Goal: Task Accomplishment & Management: Complete application form

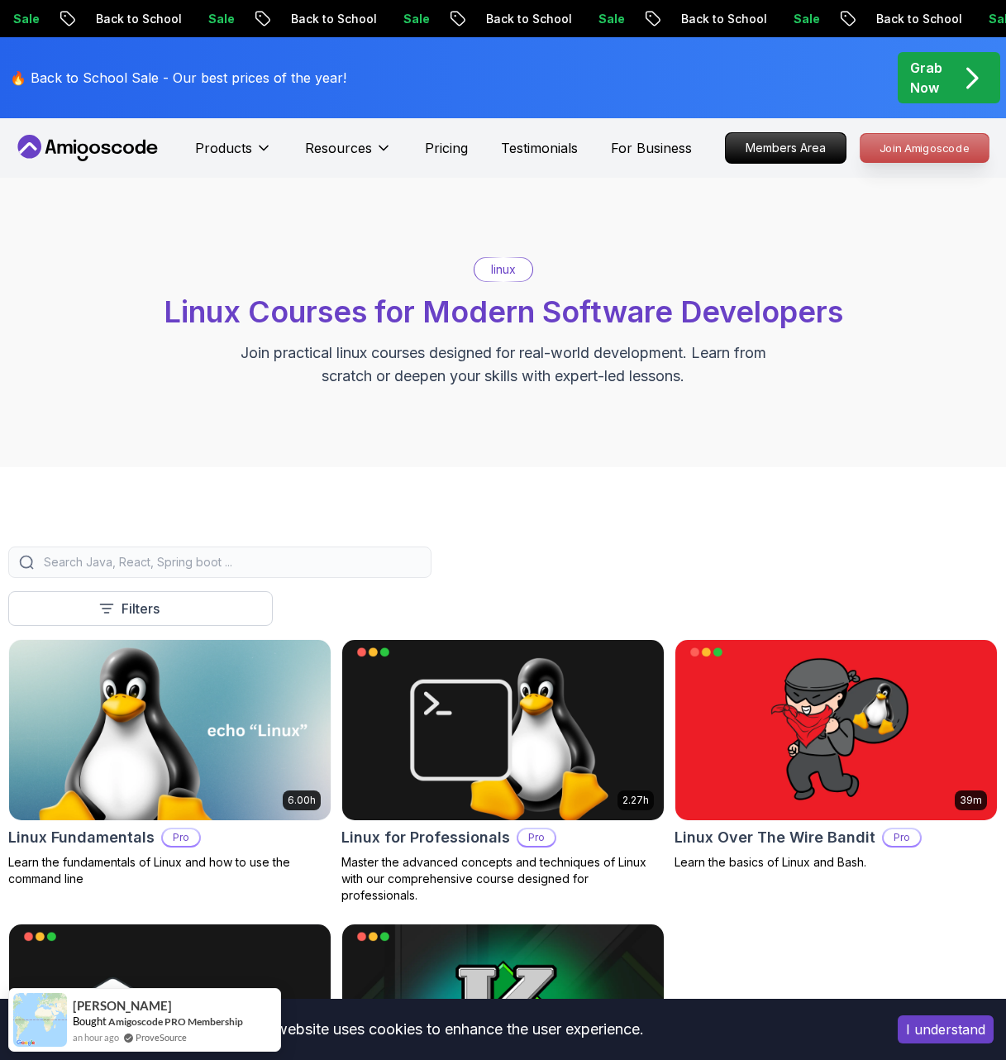
click at [928, 141] on p "Join Amigoscode" at bounding box center [925, 148] width 128 height 28
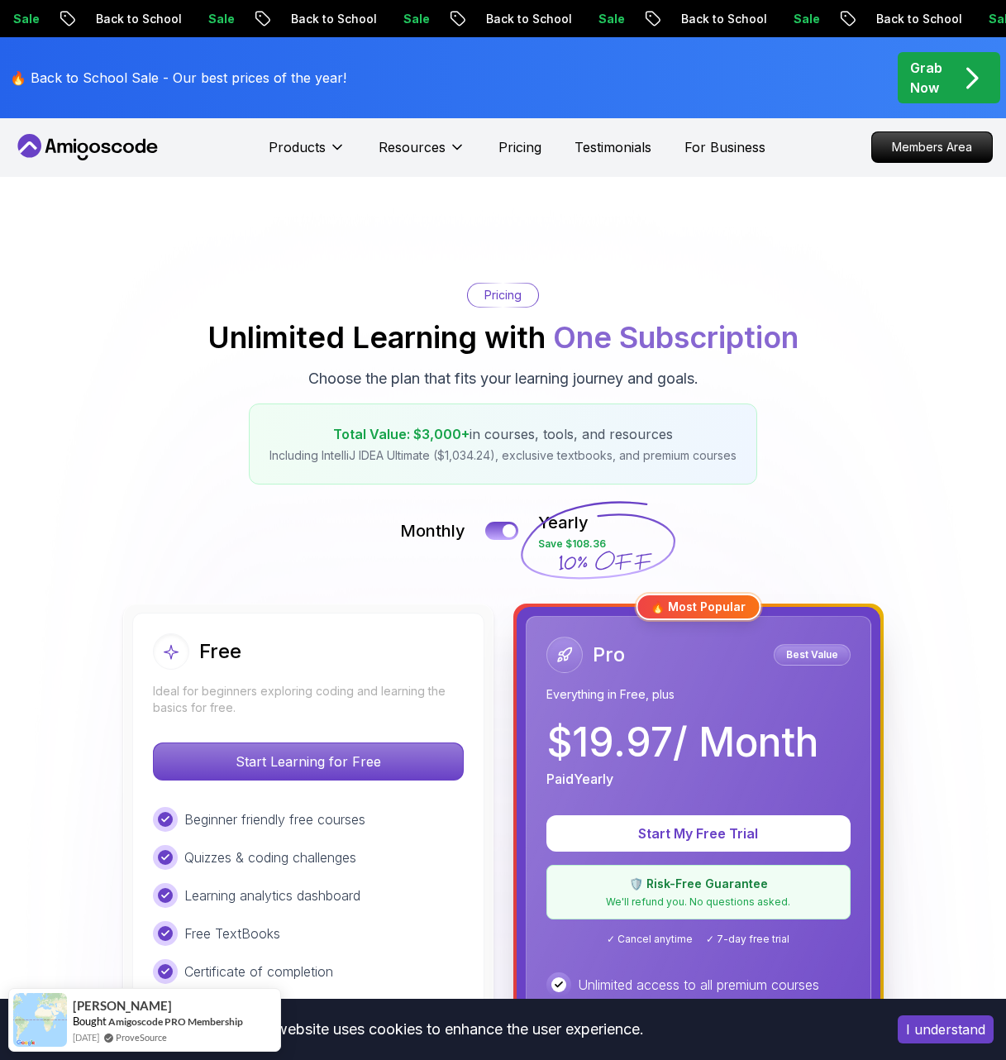
scroll to position [83, 0]
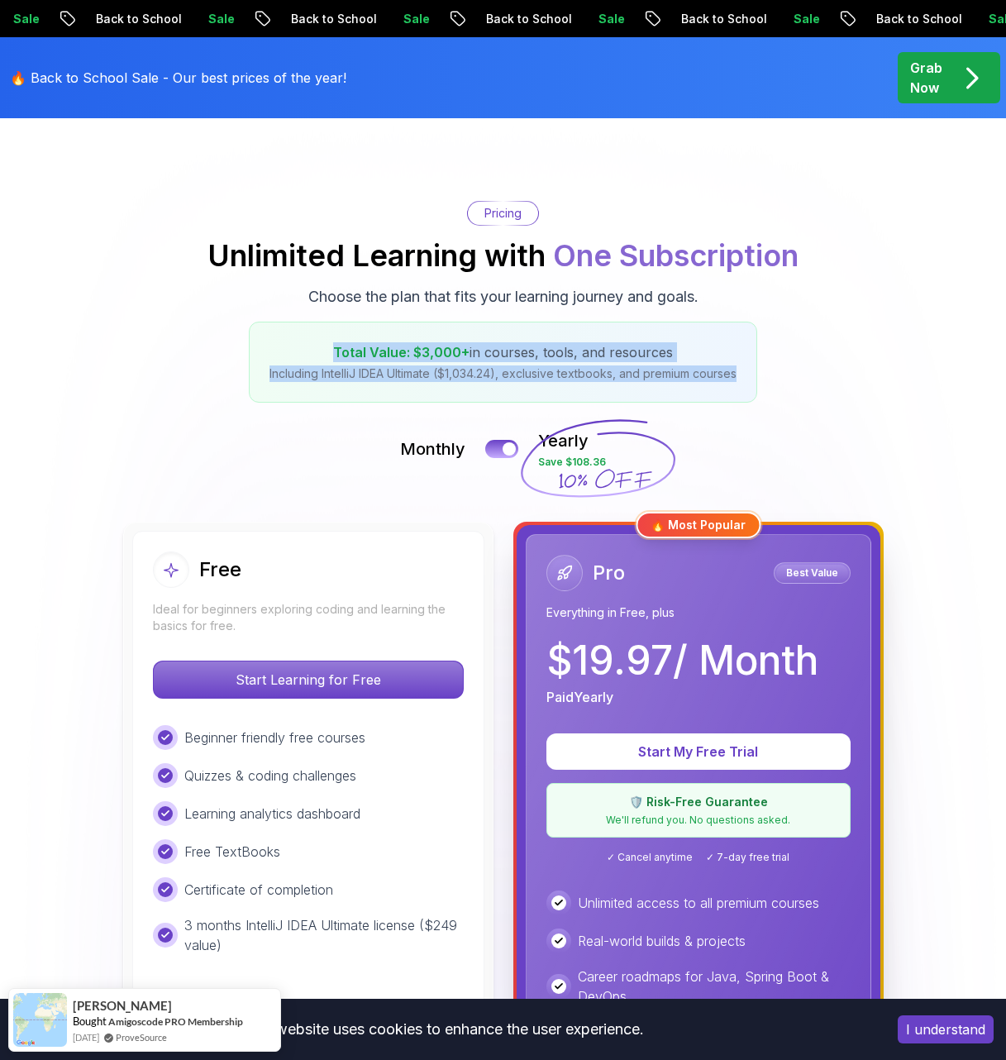
drag, startPoint x: 332, startPoint y: 344, endPoint x: 775, endPoint y: 383, distance: 444.0
click at [775, 383] on div "Pricing Unlimited Learning with One Subscription Choose the plan that fits your…" at bounding box center [503, 302] width 990 height 202
click at [818, 379] on div "Pricing Unlimited Learning with One Subscription Choose the plan that fits your…" at bounding box center [503, 302] width 990 height 202
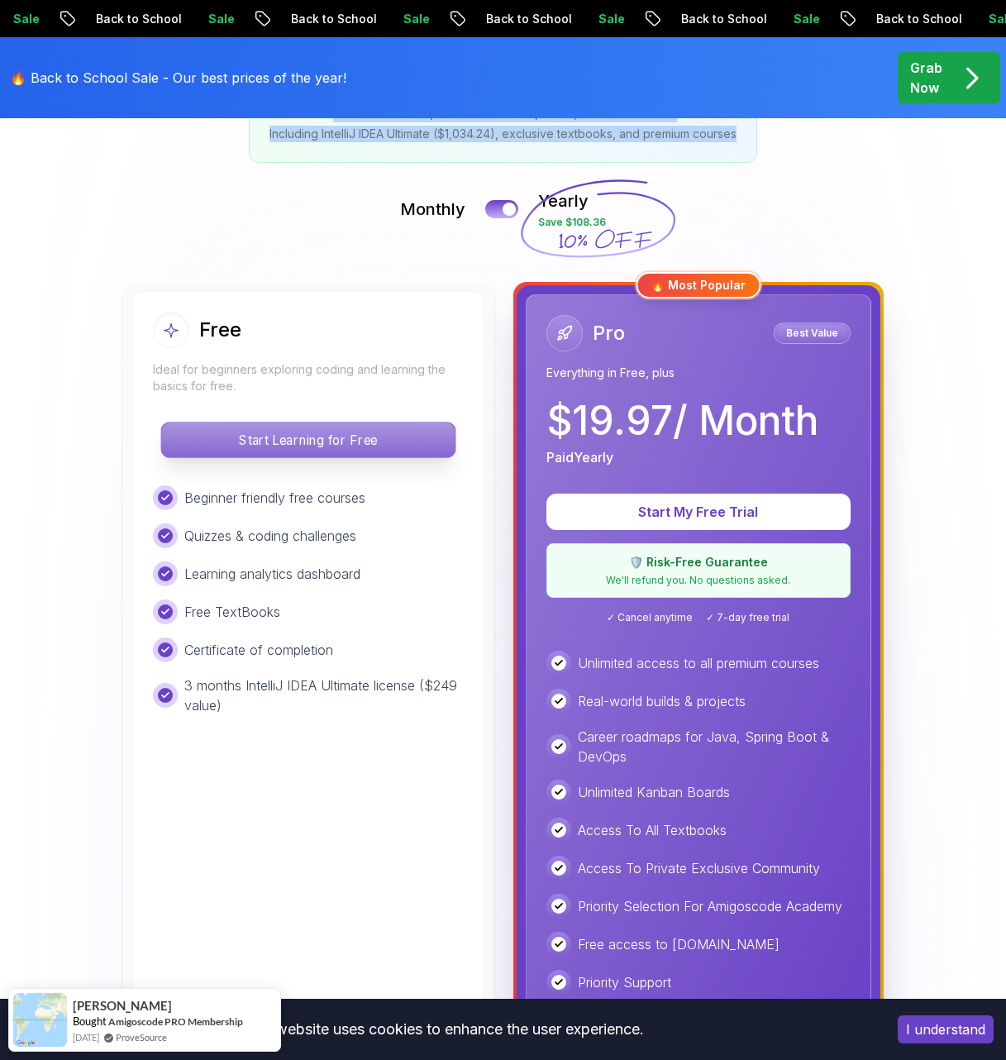
scroll to position [331, 0]
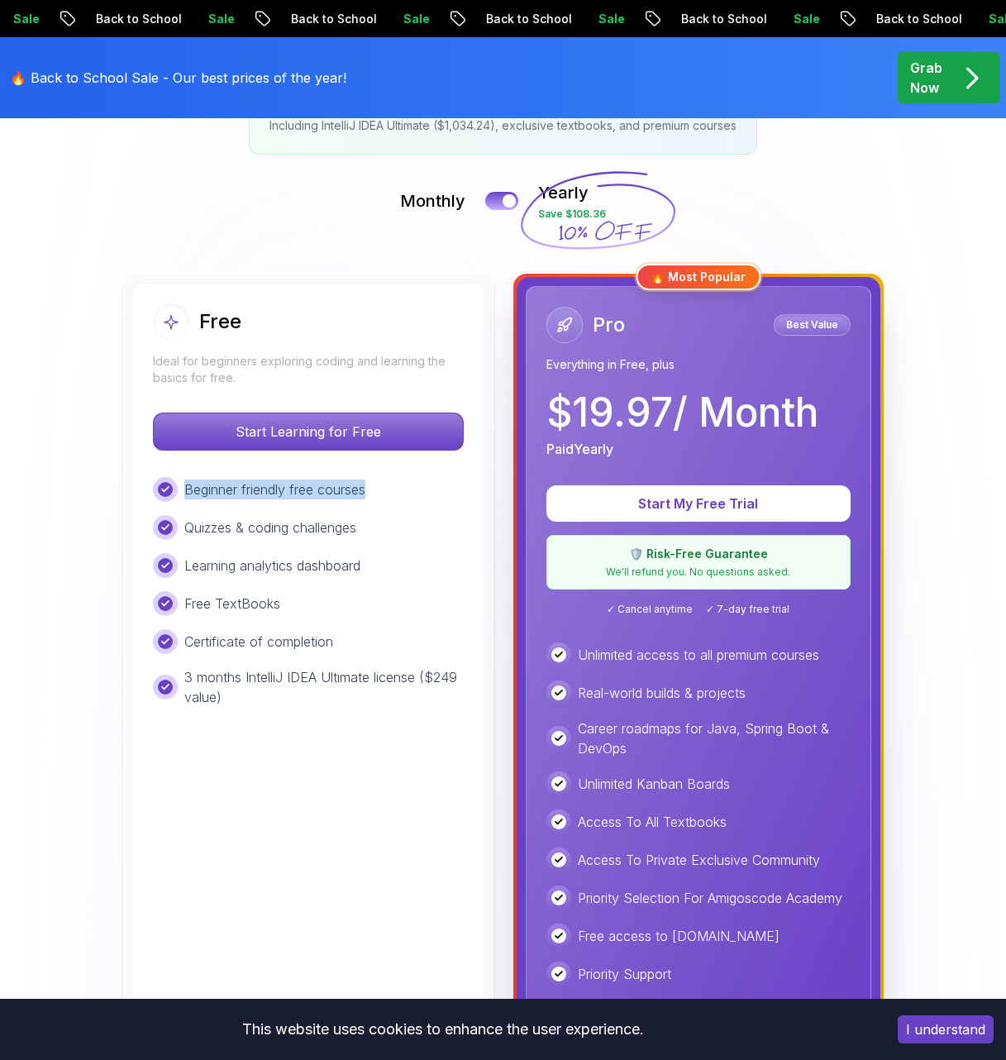
drag, startPoint x: 376, startPoint y: 487, endPoint x: 161, endPoint y: 480, distance: 215.1
click at [150, 480] on div "Free Ideal for beginners exploring coding and learning the basics for free. Sta…" at bounding box center [308, 666] width 352 height 766
drag, startPoint x: 416, startPoint y: 526, endPoint x: 160, endPoint y: 506, distance: 256.2
click at [160, 506] on div "Beginner friendly free courses Quizzes & coding challenges Learning analytics d…" at bounding box center [308, 592] width 311 height 230
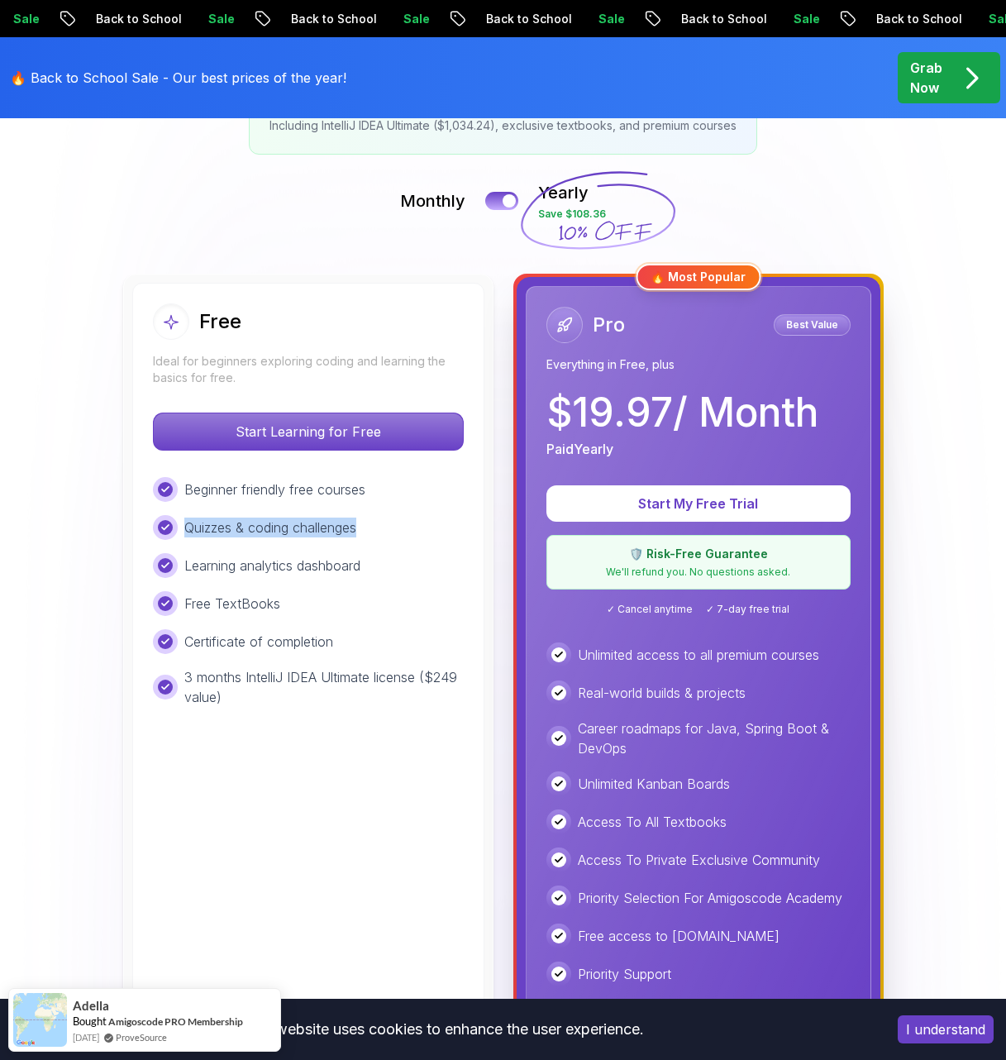
click at [413, 527] on div "Quizzes & coding challenges" at bounding box center [308, 527] width 311 height 25
click at [379, 490] on div "Beginner friendly free courses" at bounding box center [308, 489] width 311 height 25
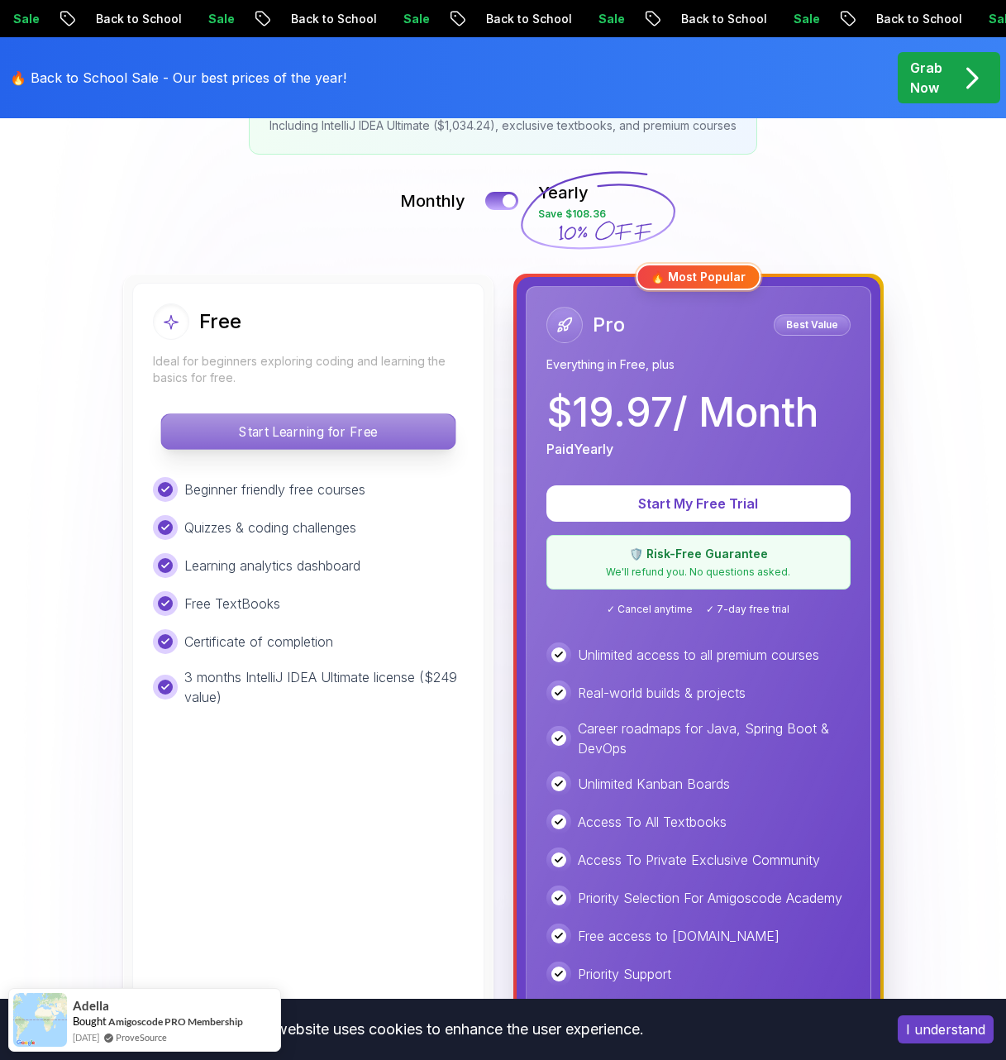
click at [350, 445] on p "Start Learning for Free" at bounding box center [307, 431] width 293 height 35
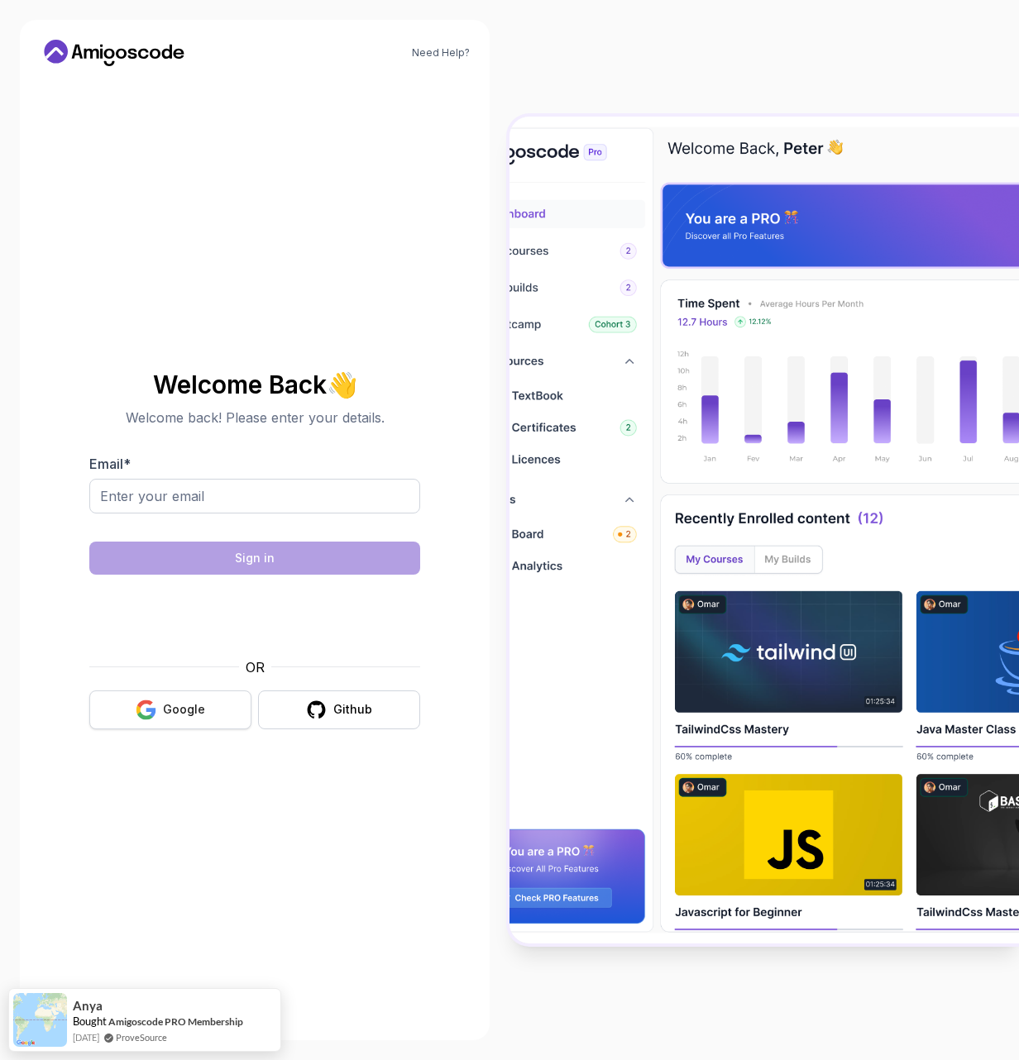
click at [185, 704] on div "Google" at bounding box center [184, 709] width 42 height 17
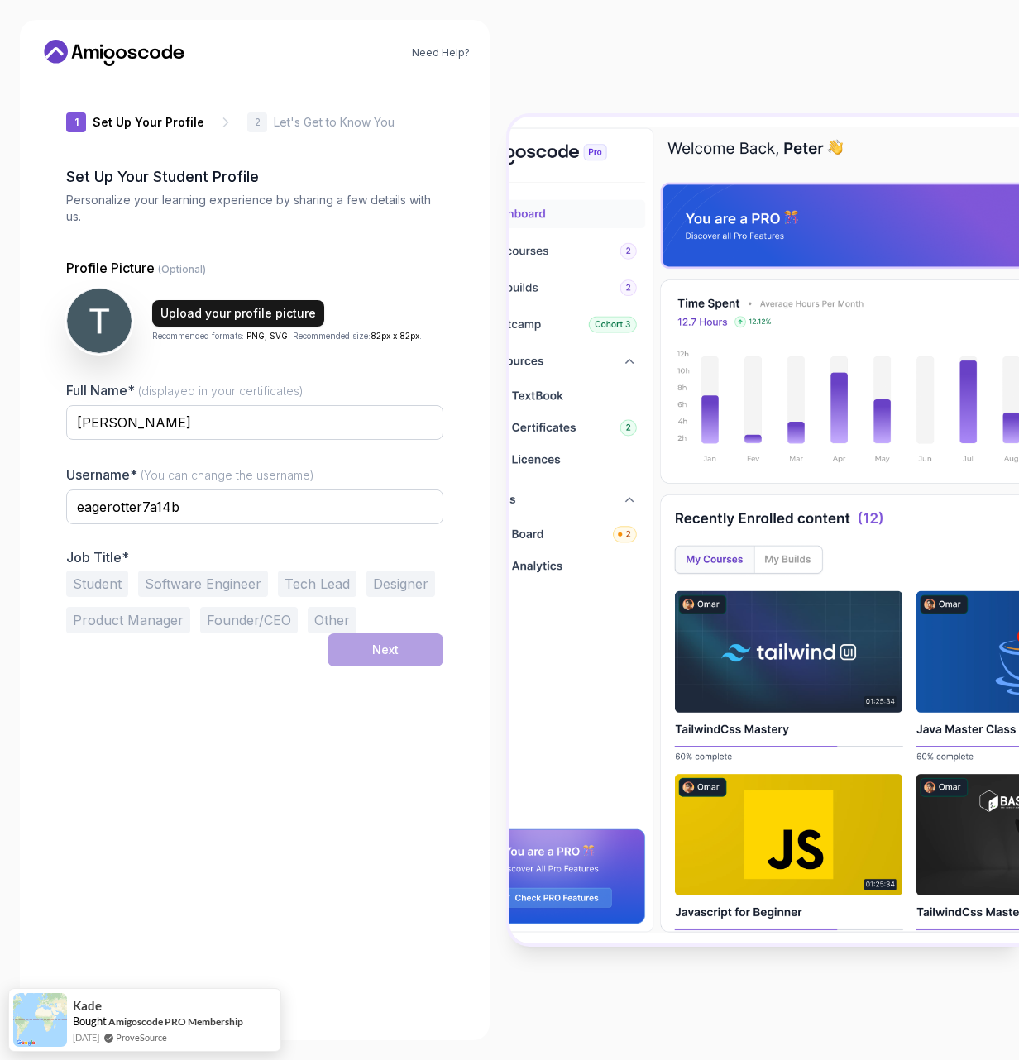
click at [179, 313] on div "Upload your profile picture" at bounding box center [237, 313] width 155 height 17
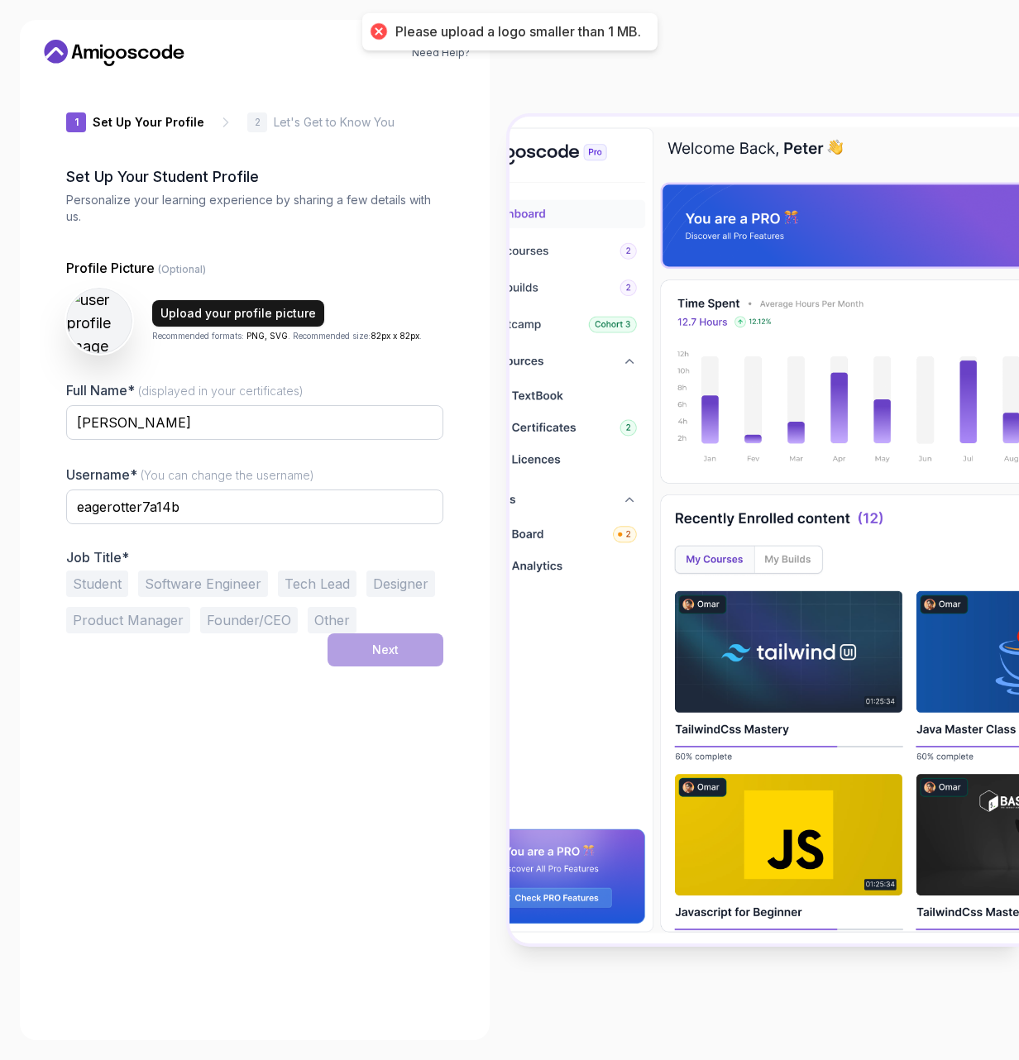
click at [217, 313] on div "Upload your profile picture" at bounding box center [237, 313] width 155 height 17
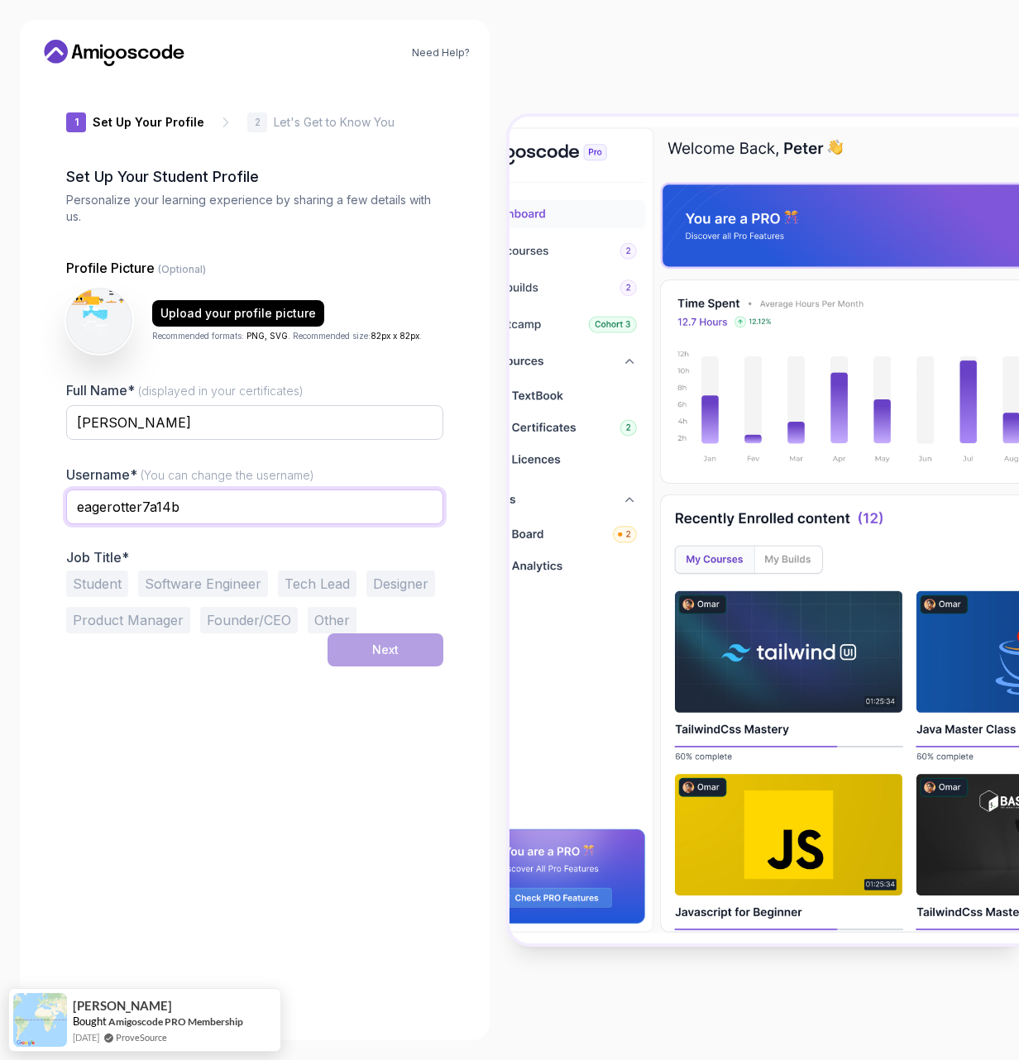
drag, startPoint x: 222, startPoint y: 508, endPoint x: -37, endPoint y: 483, distance: 260.0
click at [0, 483] on html "Need Help? 1 Set Up Your Profile 1 Set Up Your Profile 2 Let's Get to Know You …" at bounding box center [509, 530] width 1019 height 1060
type input "opulas"
click at [234, 475] on span "(You can change the username)" at bounding box center [228, 475] width 174 height 14
click at [234, 440] on input "Troy" at bounding box center [254, 422] width 377 height 35
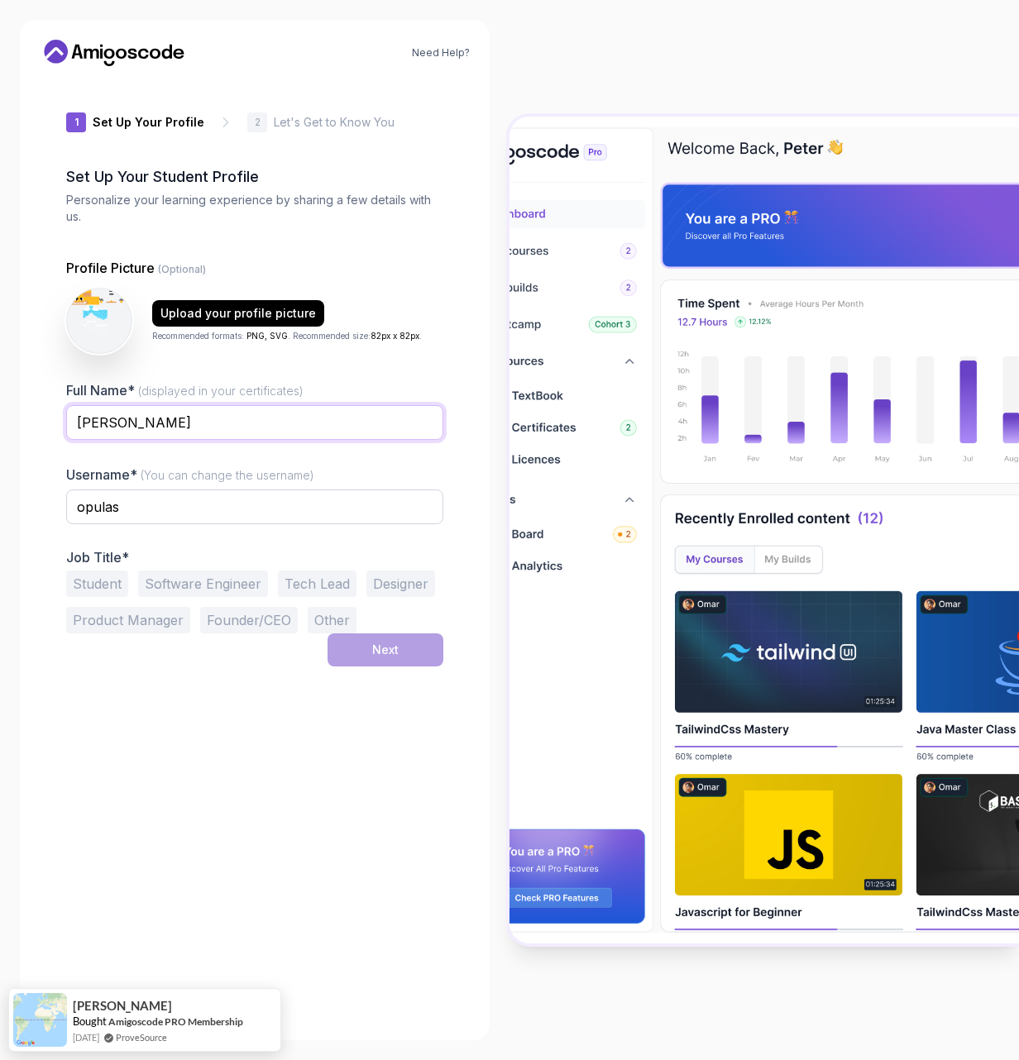
type input "Troy Nelson"
click at [70, 582] on button "Student" at bounding box center [97, 583] width 62 height 26
click at [372, 650] on div "Next" at bounding box center [385, 650] width 26 height 17
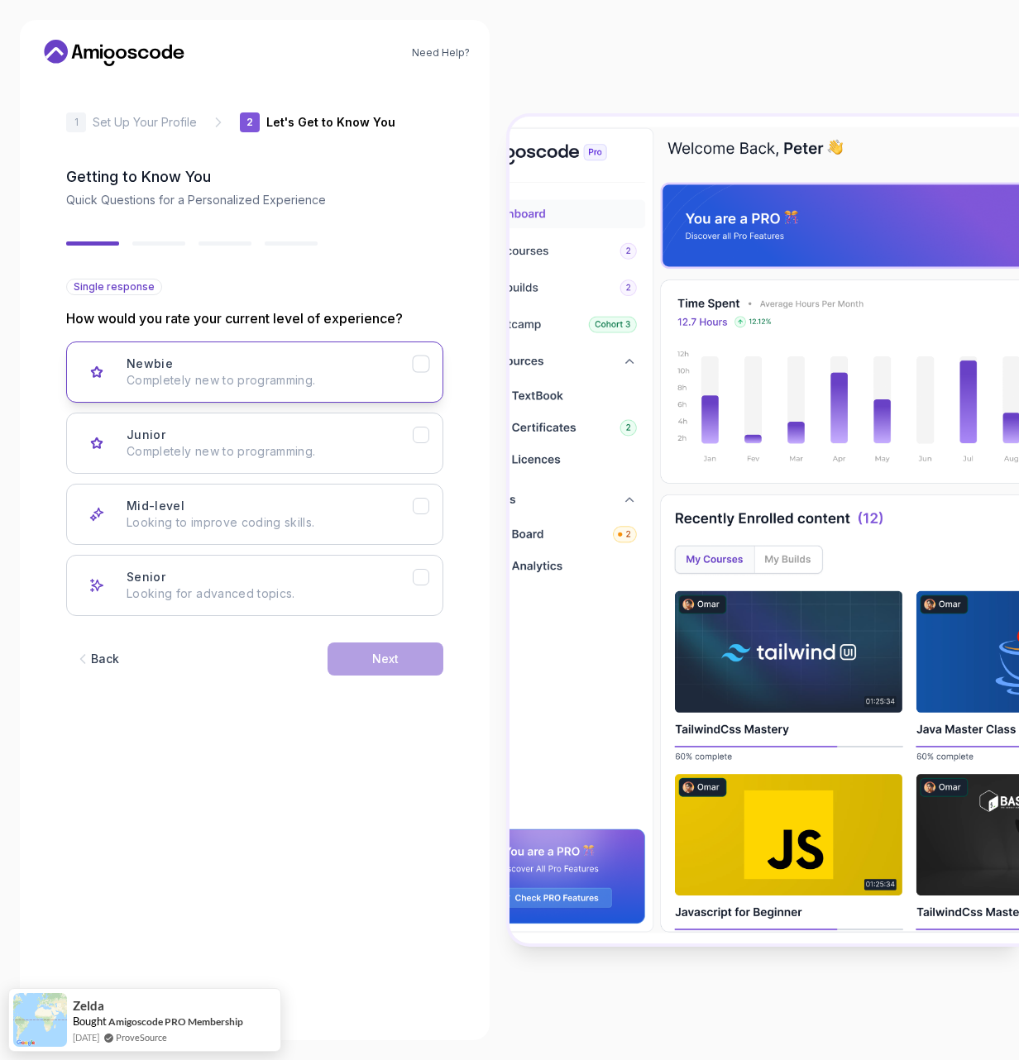
click at [232, 384] on p "Completely new to programming." at bounding box center [269, 380] width 286 height 17
click at [383, 654] on div "Next" at bounding box center [385, 659] width 26 height 17
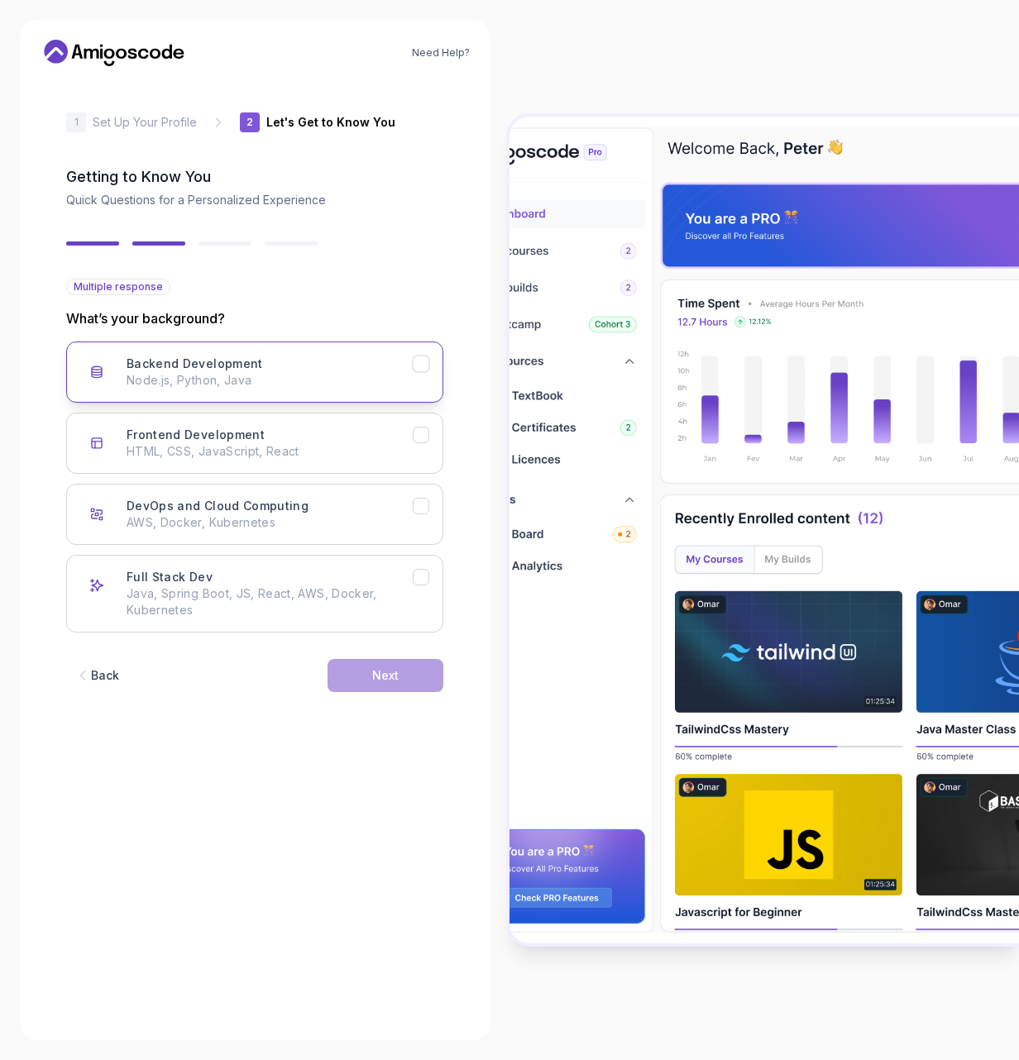
click at [294, 372] on p "Node.js, Python, Java" at bounding box center [269, 380] width 286 height 17
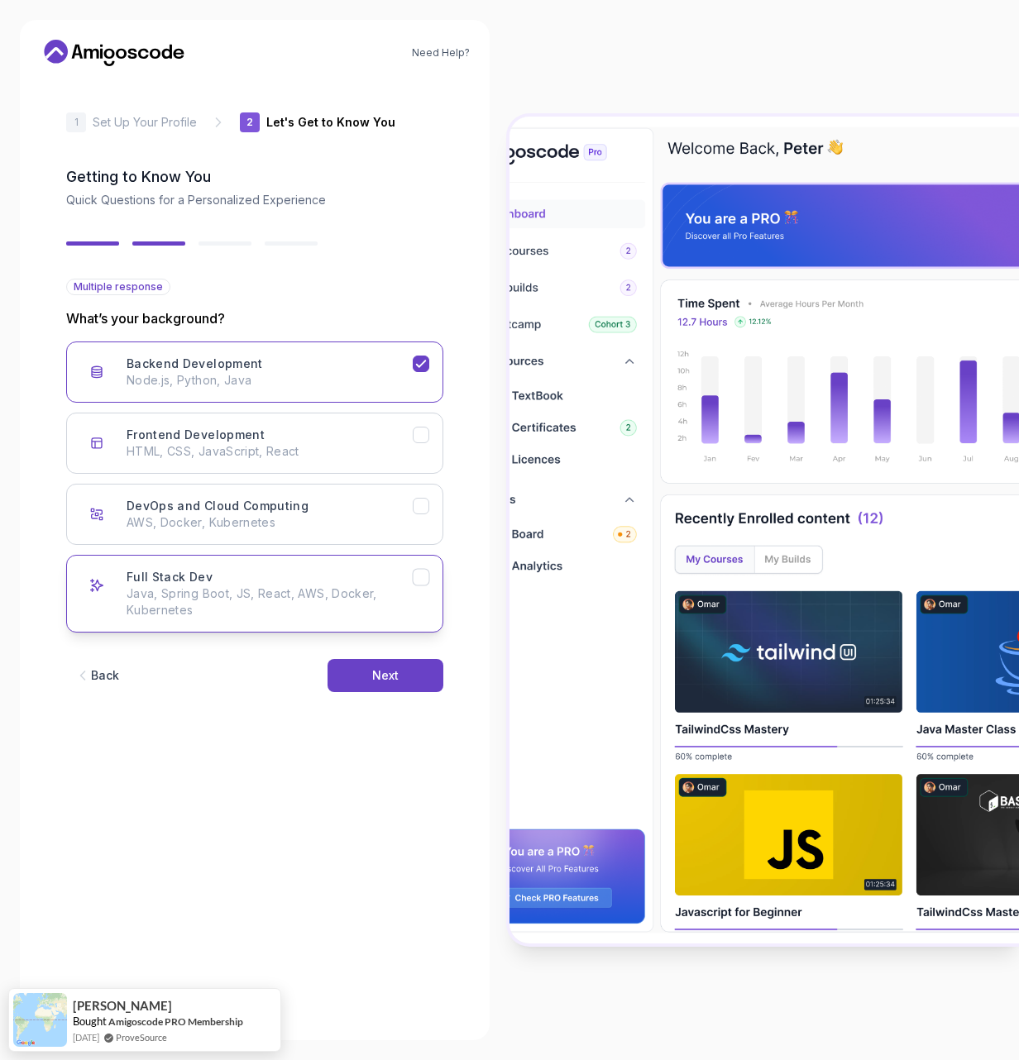
click at [311, 606] on p "Java, Spring Boot, JS, React, AWS, Docker, Kubernetes" at bounding box center [269, 601] width 286 height 33
click at [310, 386] on p "Node.js, Python, Java" at bounding box center [269, 380] width 286 height 17
click at [186, 634] on div "Back Next" at bounding box center [254, 675] width 377 height 86
click at [210, 612] on p "Java, Spring Boot, JS, React, AWS, Docker, Kubernetes" at bounding box center [269, 601] width 286 height 33
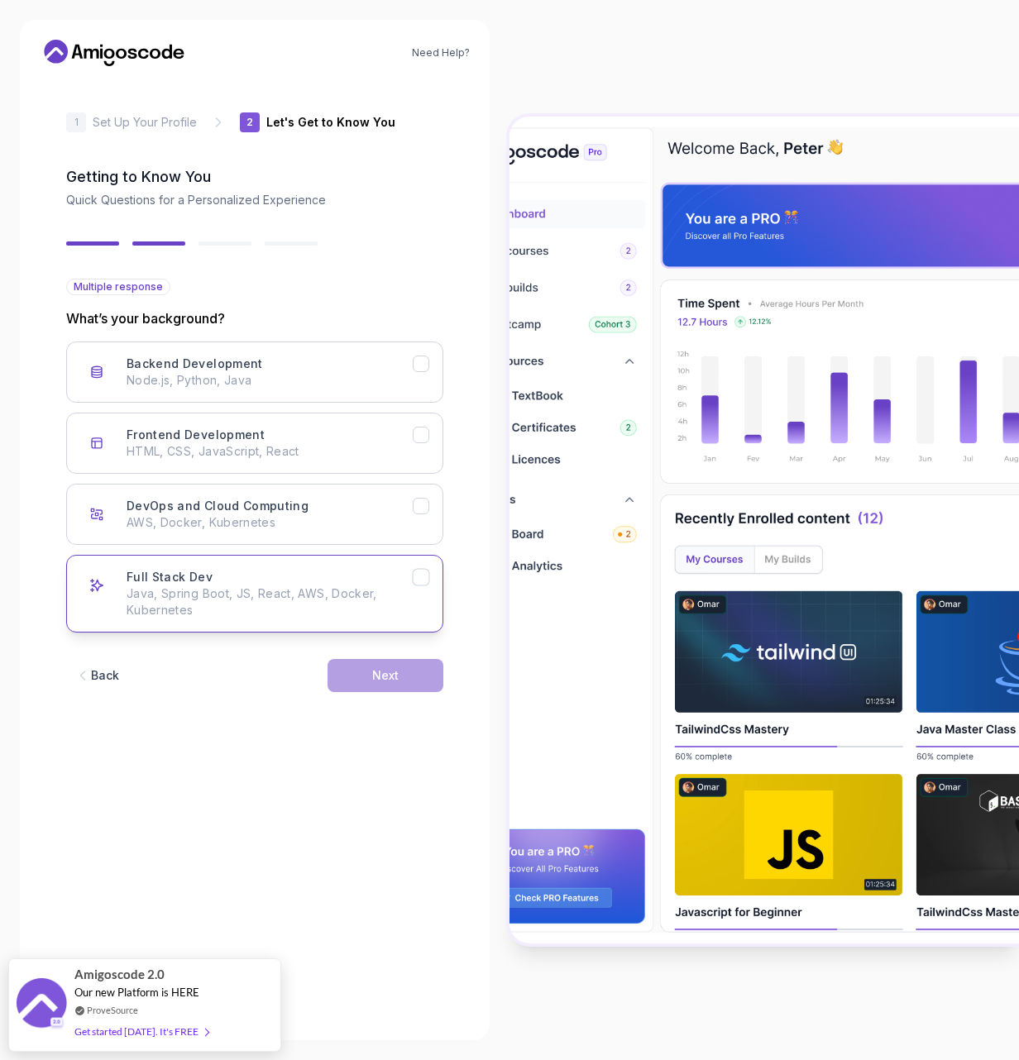
click at [268, 592] on p "Java, Spring Boot, JS, React, AWS, Docker, Kubernetes" at bounding box center [269, 601] width 286 height 33
click at [394, 657] on div "Back Next" at bounding box center [254, 675] width 377 height 86
click at [334, 606] on p "Java, Spring Boot, JS, React, AWS, Docker, Kubernetes" at bounding box center [269, 601] width 286 height 33
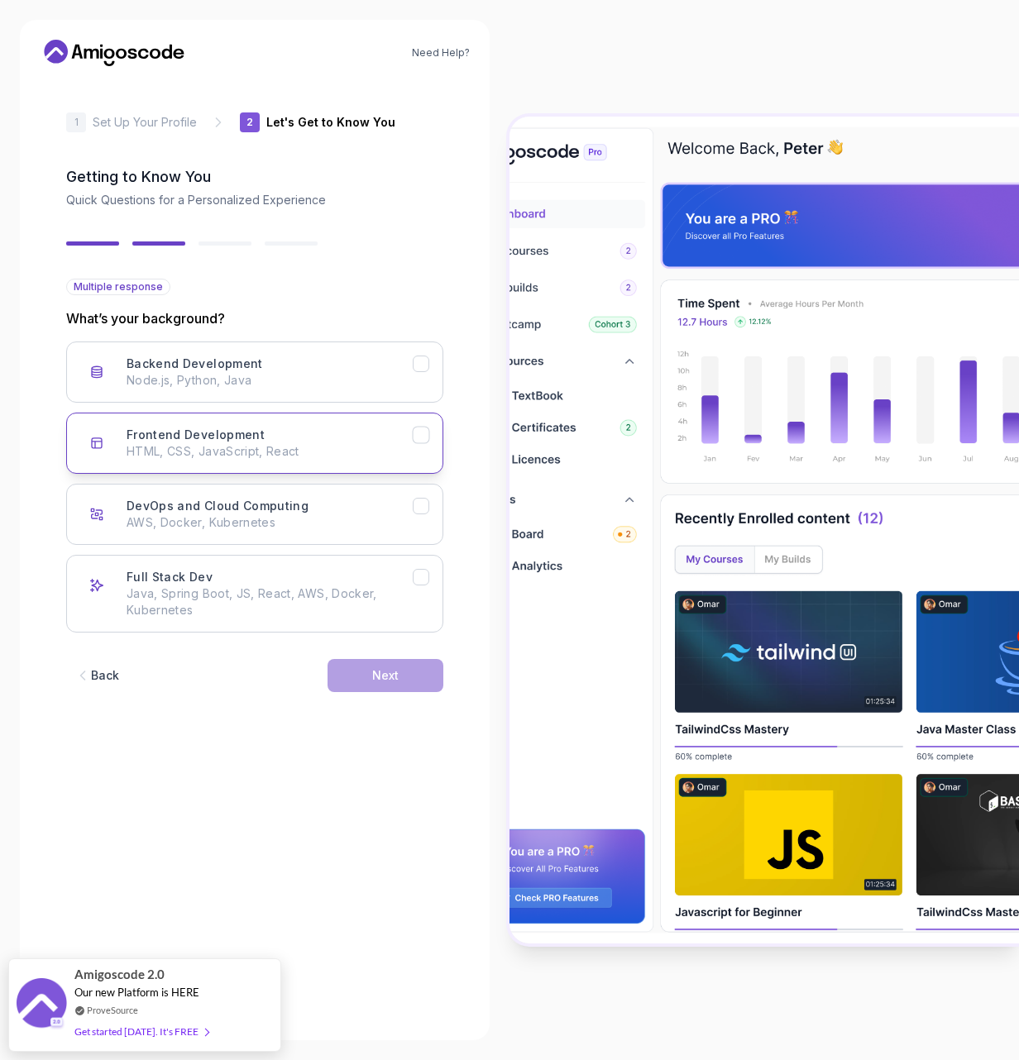
click at [321, 446] on p "HTML, CSS, JavaScript, React" at bounding box center [269, 451] width 286 height 17
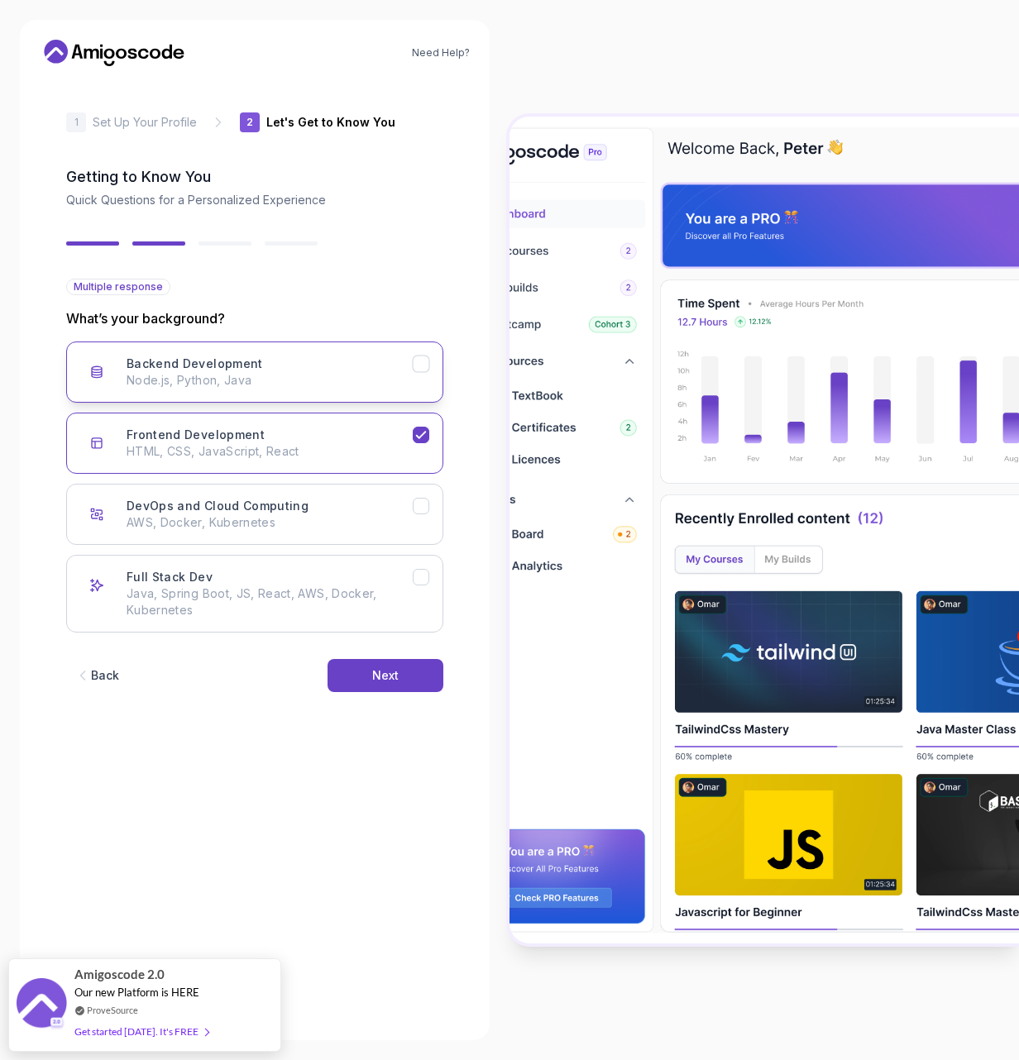
click at [333, 392] on button "Backend Development Node.js, Python, Java" at bounding box center [254, 371] width 377 height 61
click at [367, 663] on button "Next" at bounding box center [385, 675] width 116 height 33
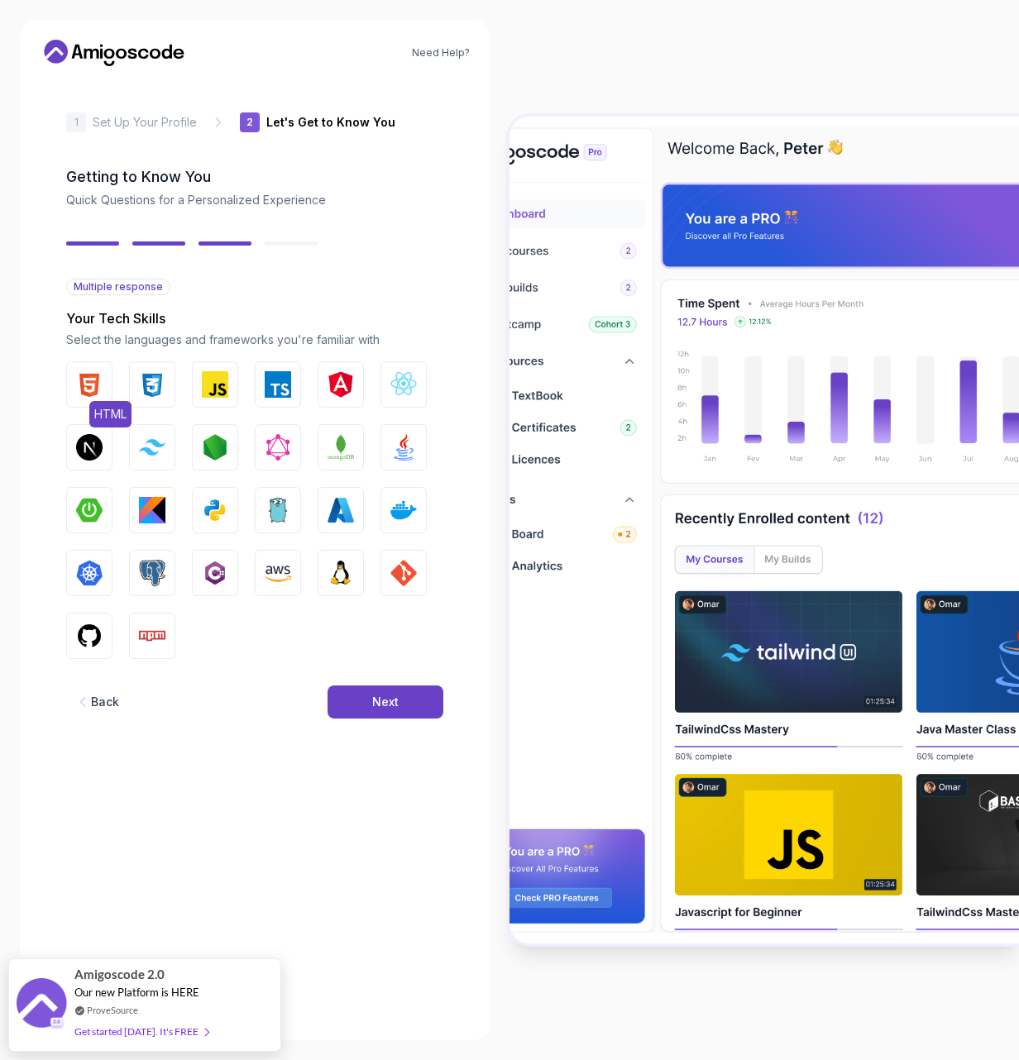
click at [100, 390] on img "button" at bounding box center [89, 384] width 26 height 26
click at [141, 379] on img "button" at bounding box center [152, 384] width 26 height 26
click at [197, 381] on button "JavaScript" at bounding box center [215, 384] width 46 height 46
click at [390, 385] on img "button" at bounding box center [403, 384] width 26 height 26
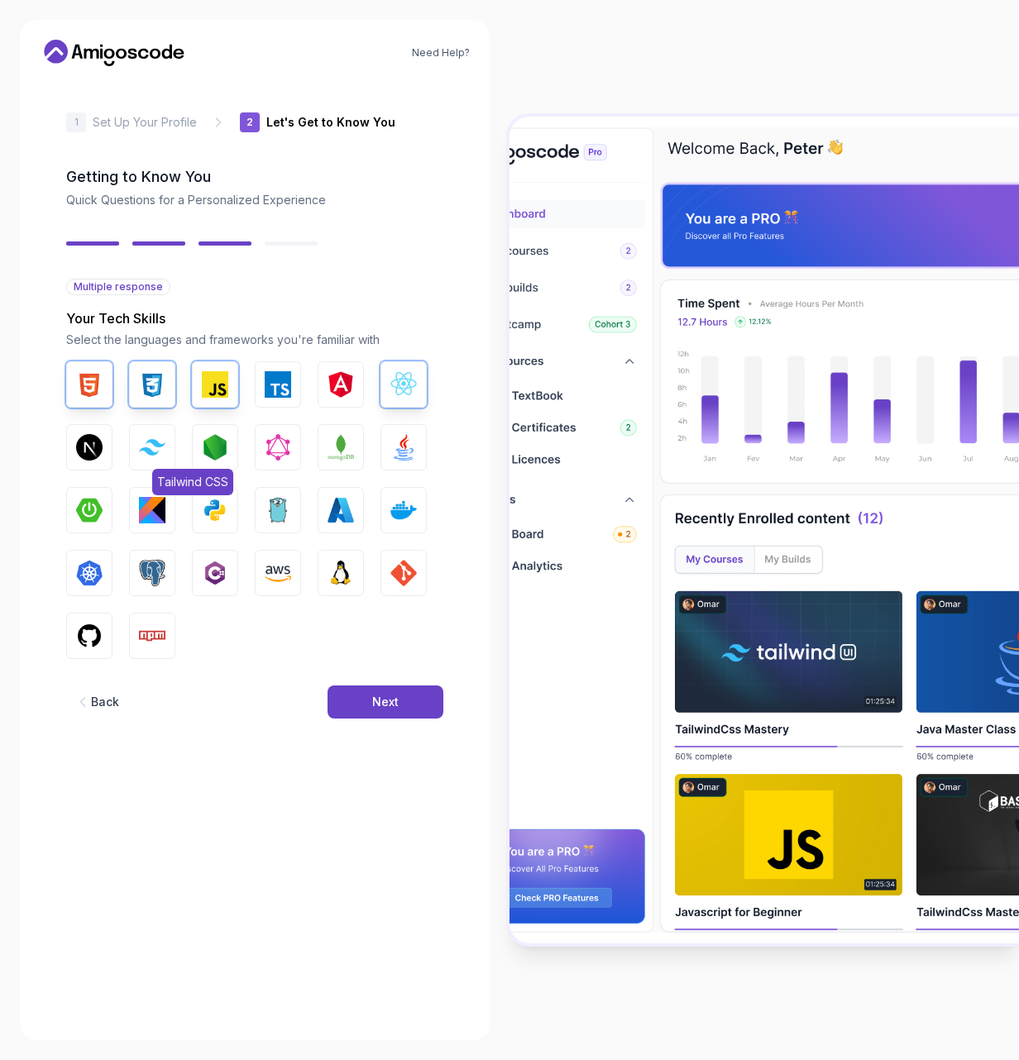
click at [158, 446] on img "button" at bounding box center [152, 447] width 26 height 16
click at [406, 433] on button "Java" at bounding box center [403, 447] width 46 height 46
click at [83, 629] on img "button" at bounding box center [89, 636] width 26 height 26
click at [404, 687] on button "Next" at bounding box center [385, 701] width 116 height 33
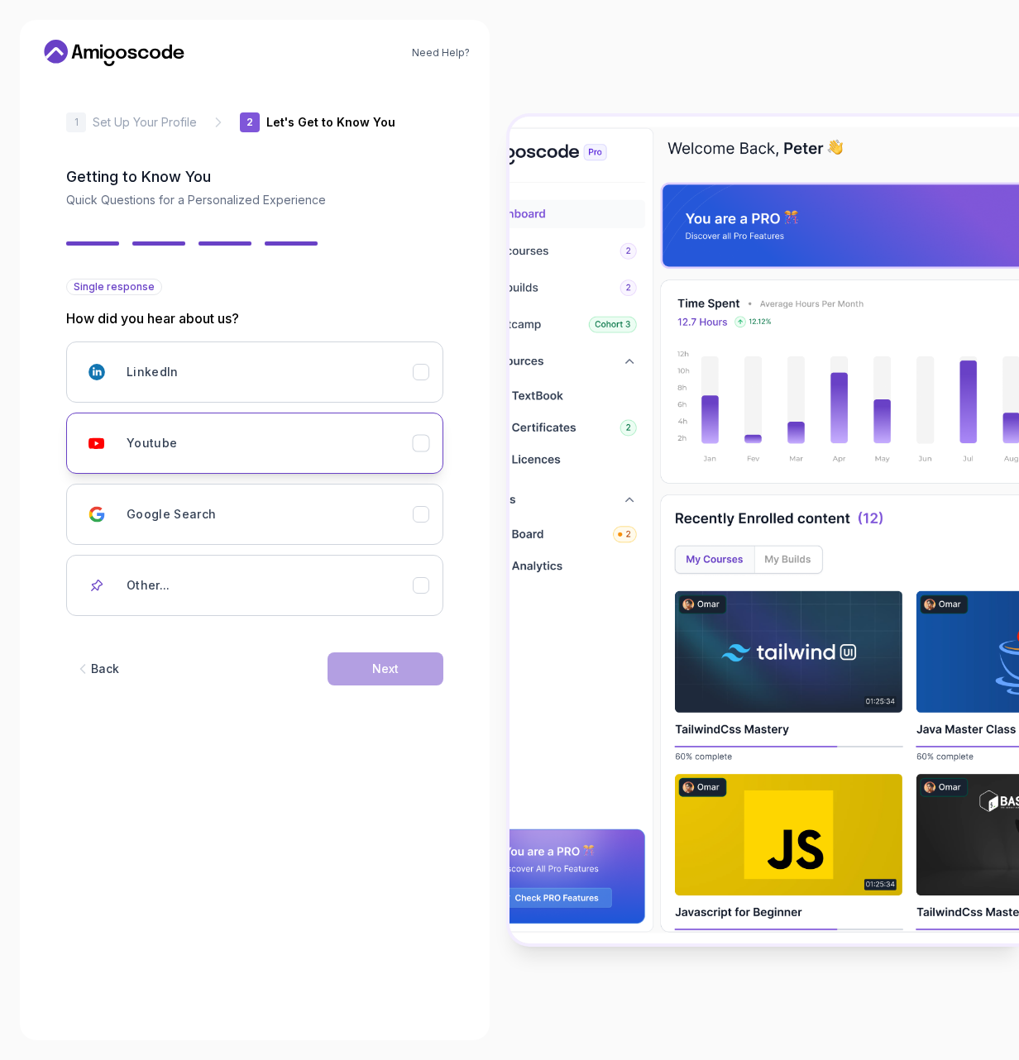
click at [266, 460] on button "Youtube" at bounding box center [254, 443] width 377 height 61
click at [401, 680] on button "Next" at bounding box center [385, 668] width 116 height 33
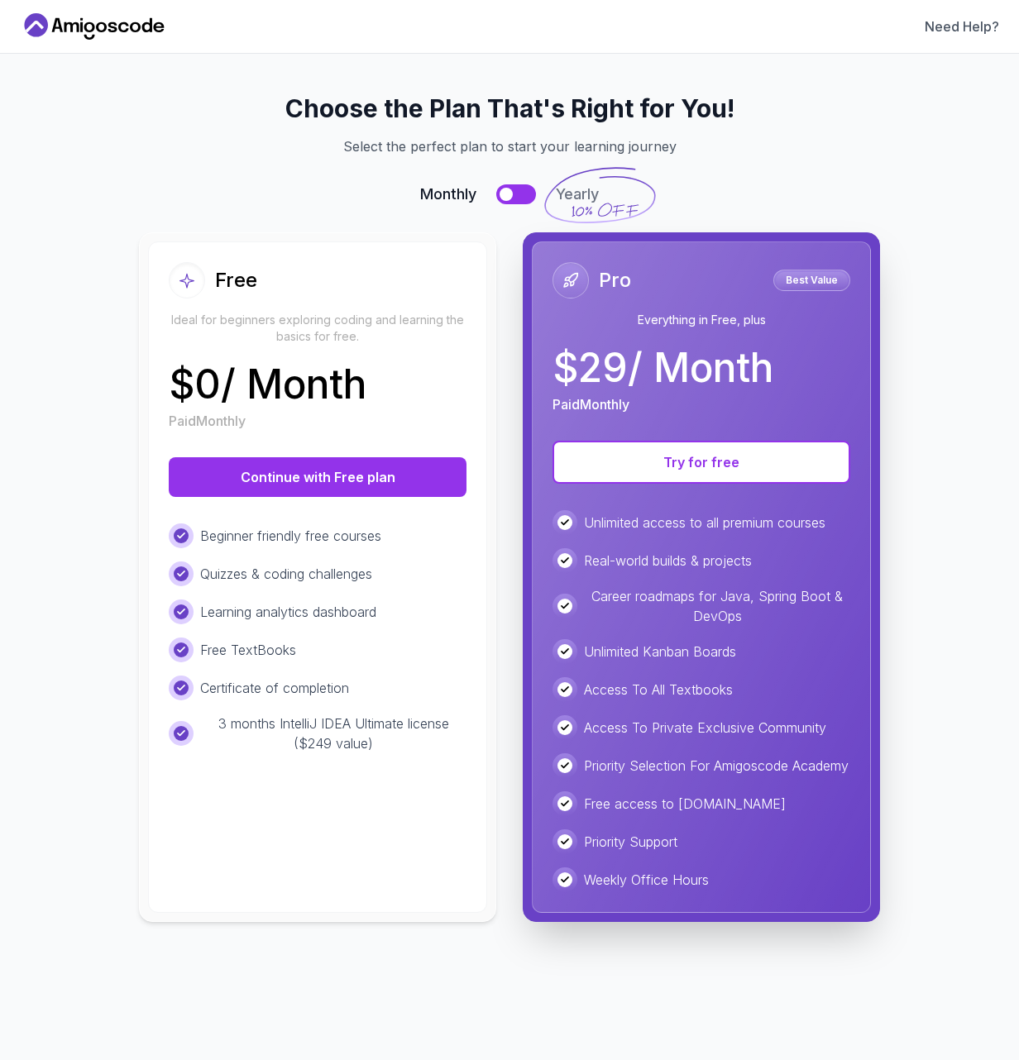
click at [534, 195] on button at bounding box center [516, 194] width 40 height 20
click at [530, 199] on div at bounding box center [525, 194] width 13 height 13
click at [332, 465] on button "Continue with Free plan" at bounding box center [318, 477] width 298 height 40
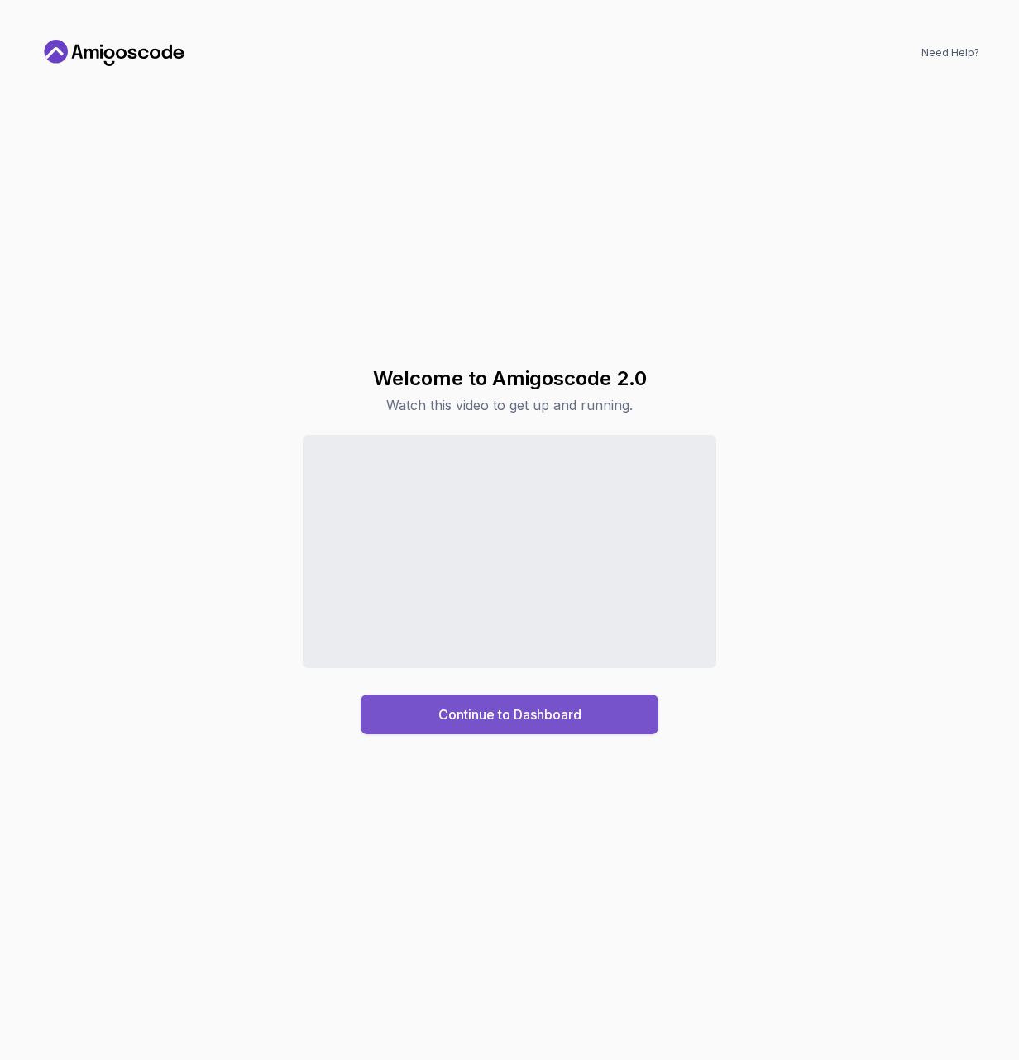
click at [526, 707] on div "Continue to Dashboard" at bounding box center [509, 714] width 143 height 20
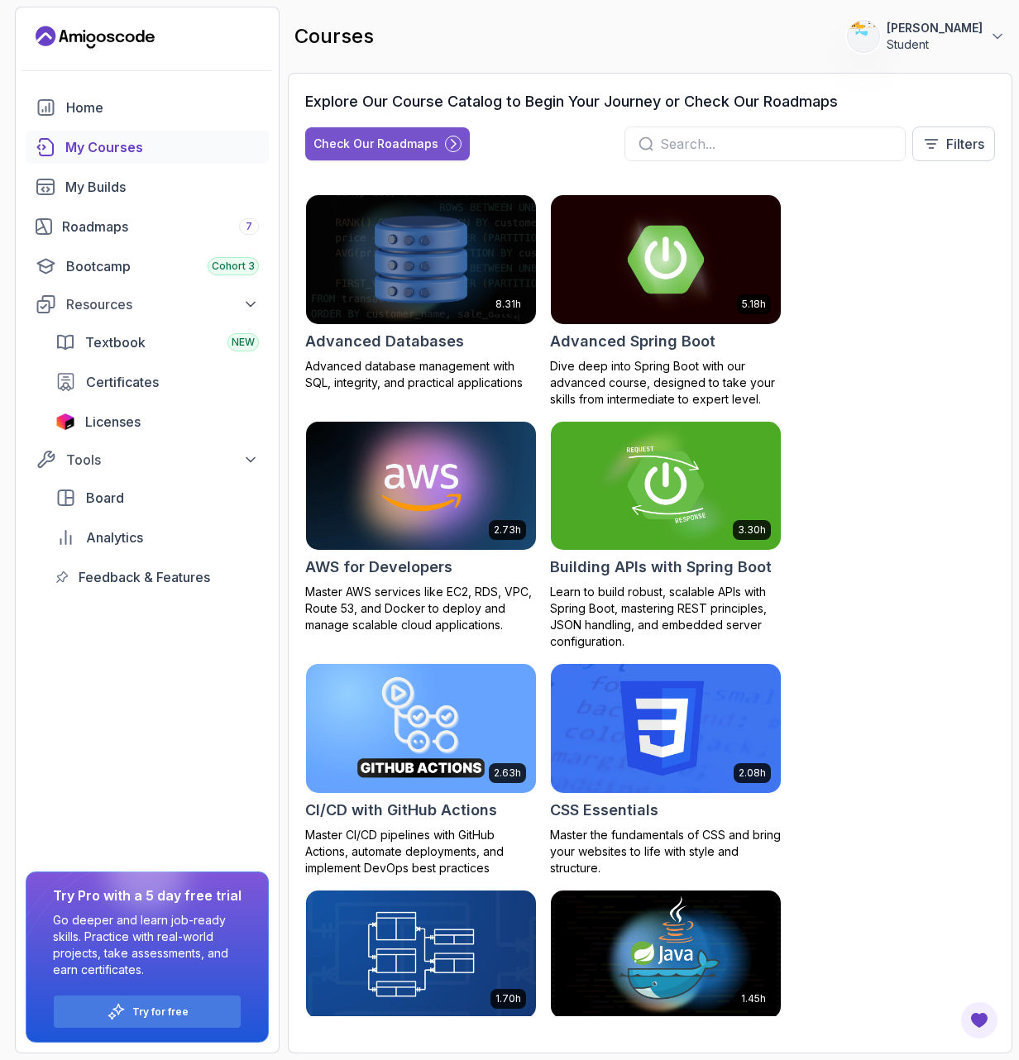
click at [360, 145] on div "Check Our Roadmaps" at bounding box center [375, 144] width 125 height 17
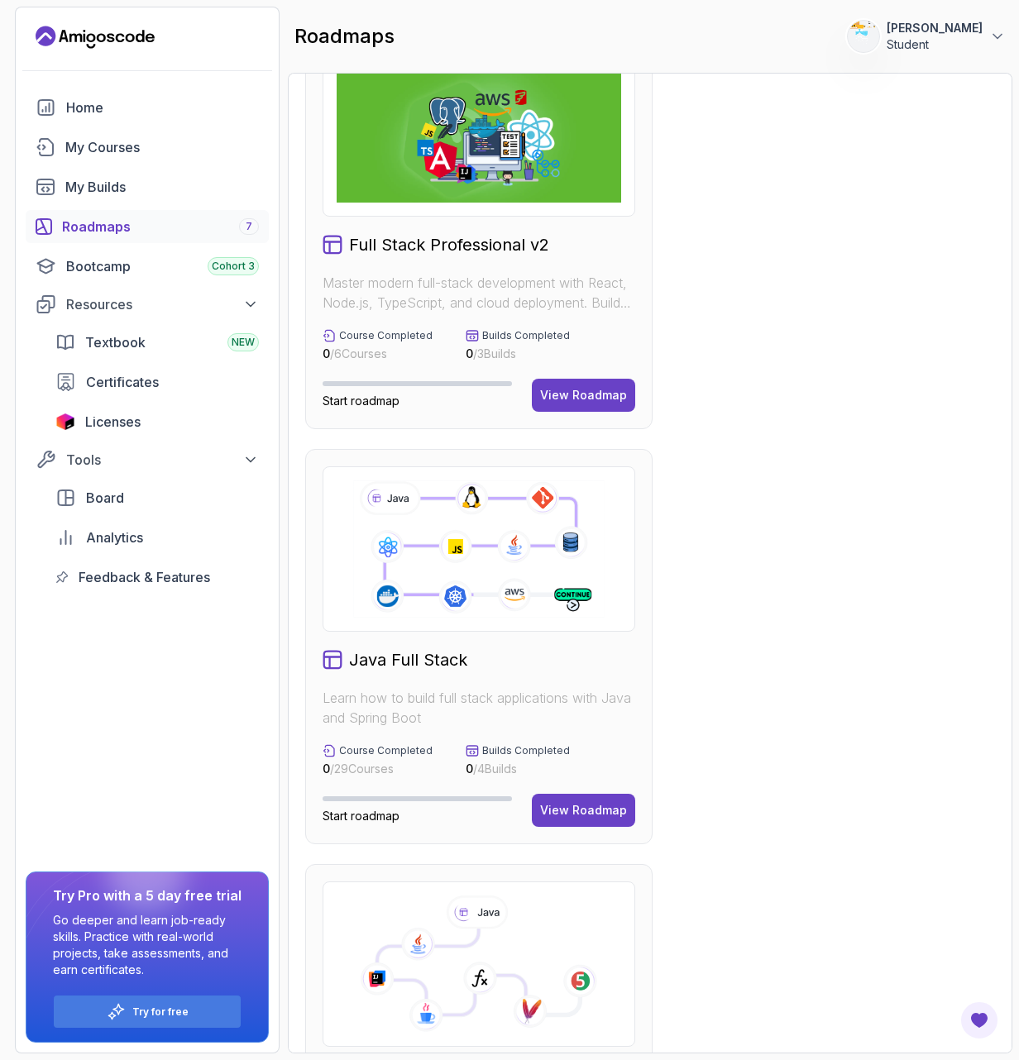
scroll to position [83, 0]
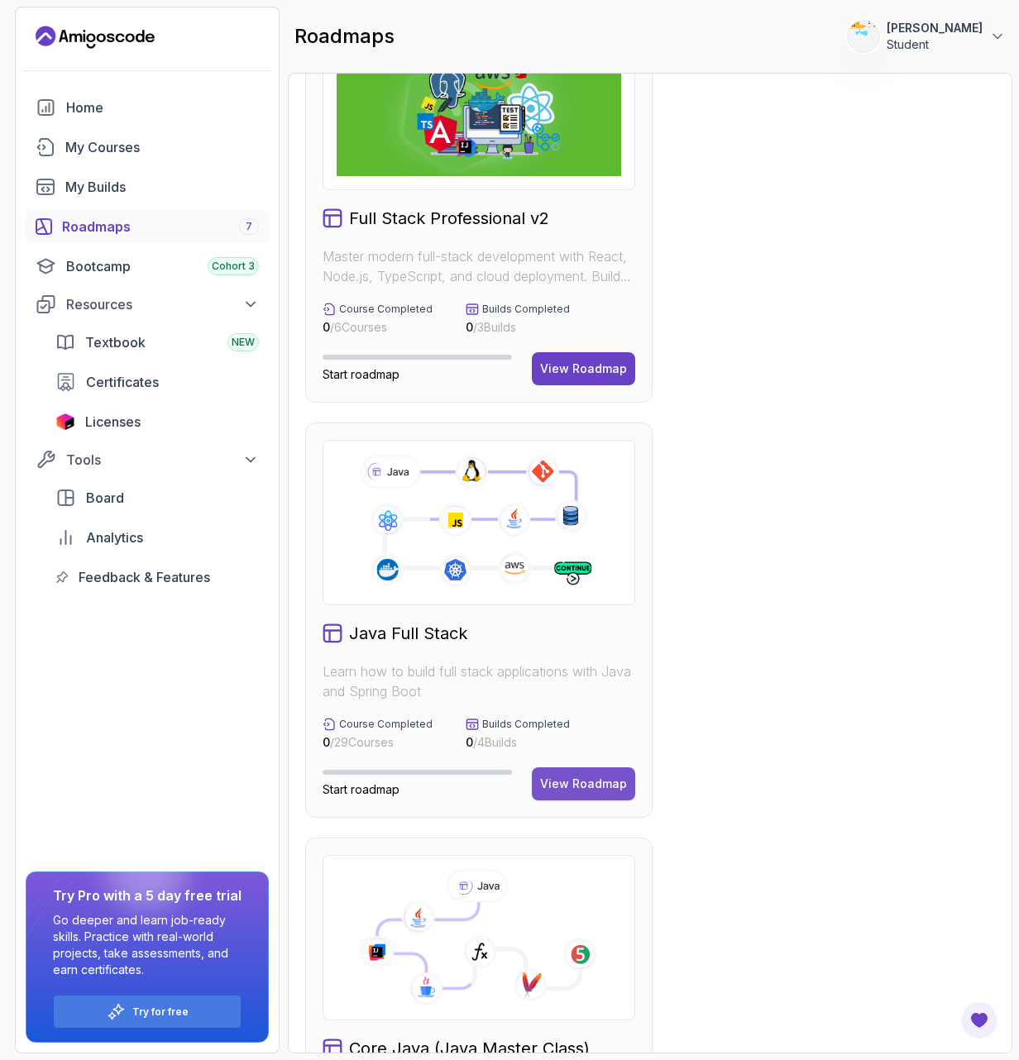
click at [586, 791] on div "View Roadmap" at bounding box center [583, 783] width 87 height 17
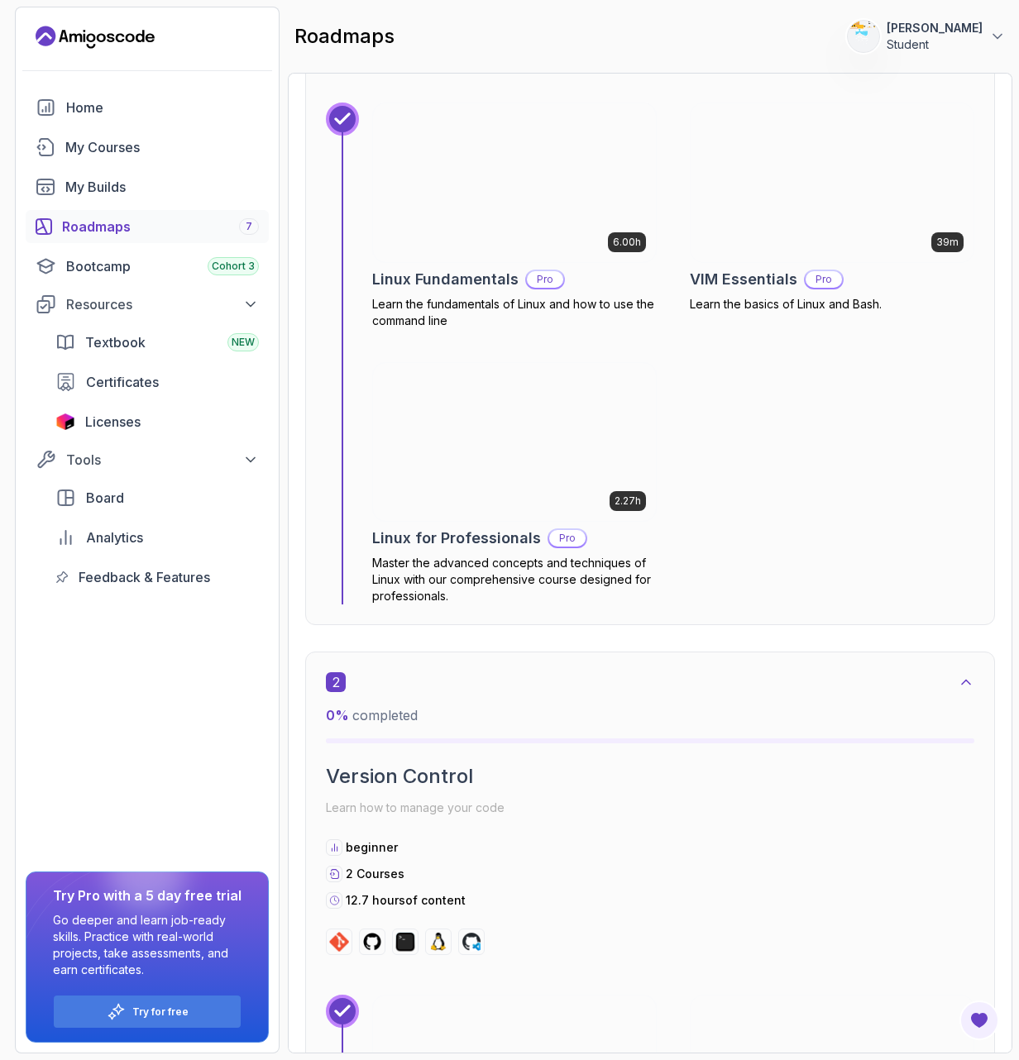
scroll to position [827, 0]
